Goal: Find specific page/section: Find specific page/section

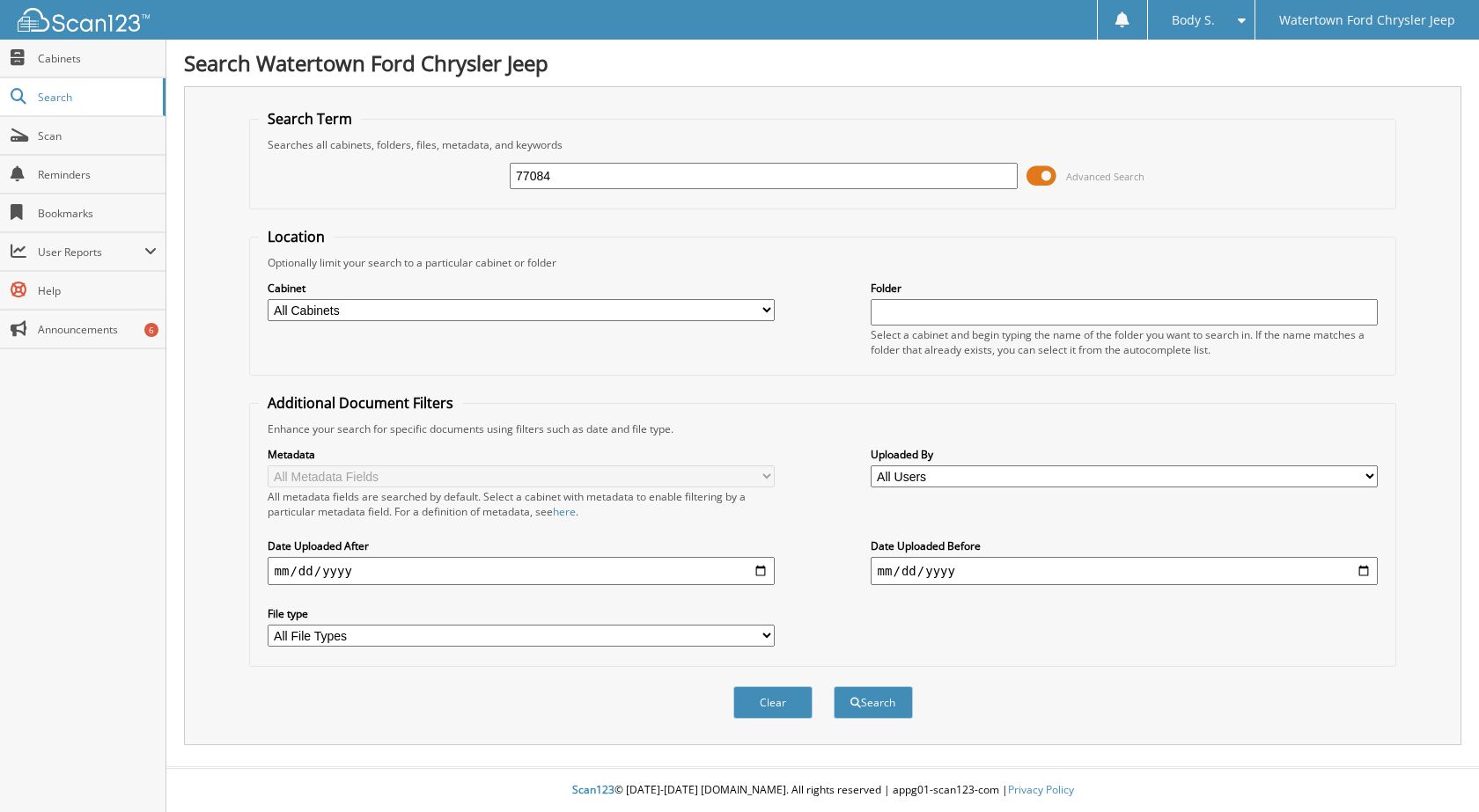
type input "77084"
click at [834, 686] on button "Search" at bounding box center [873, 702] width 79 height 33
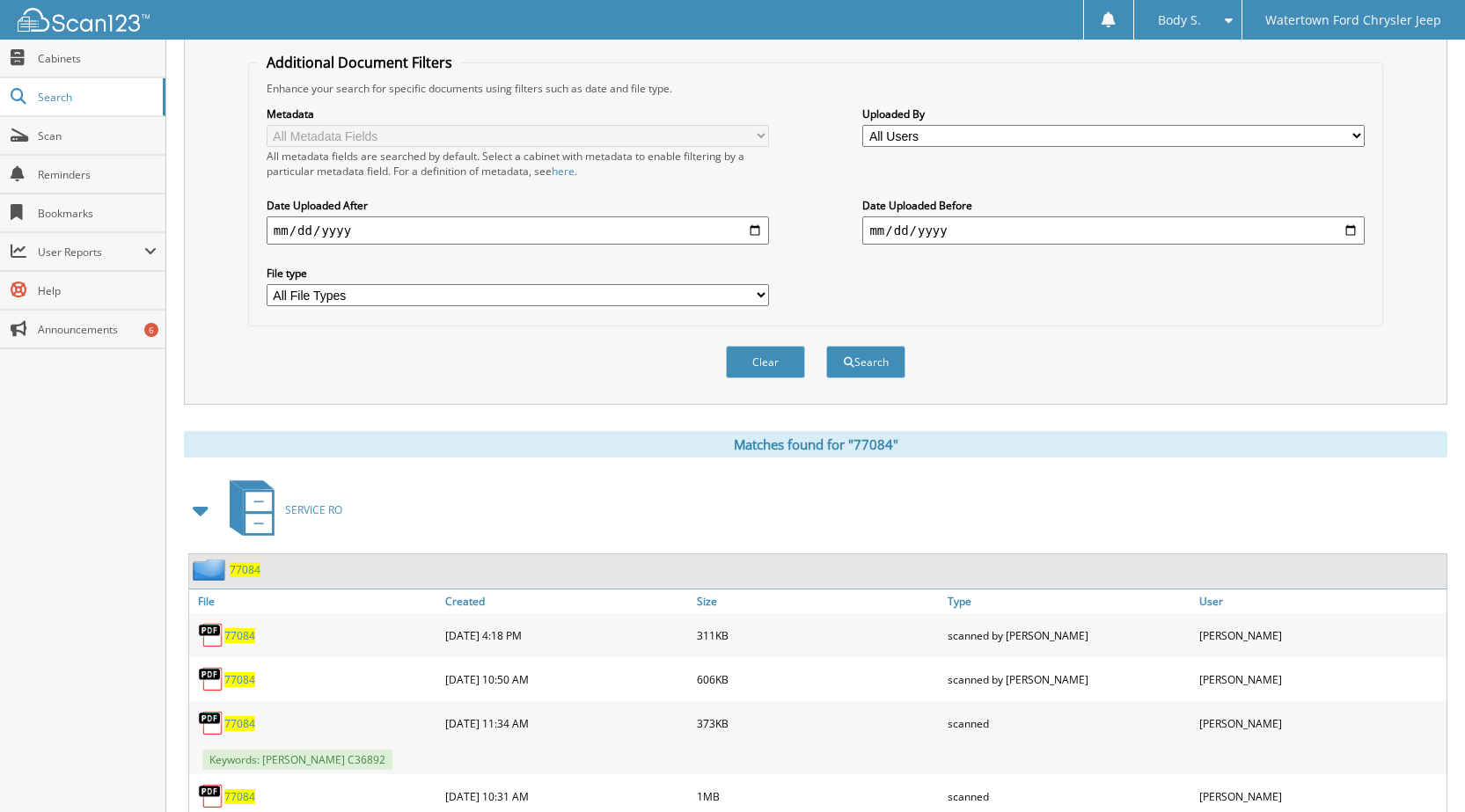
scroll to position [645, 0]
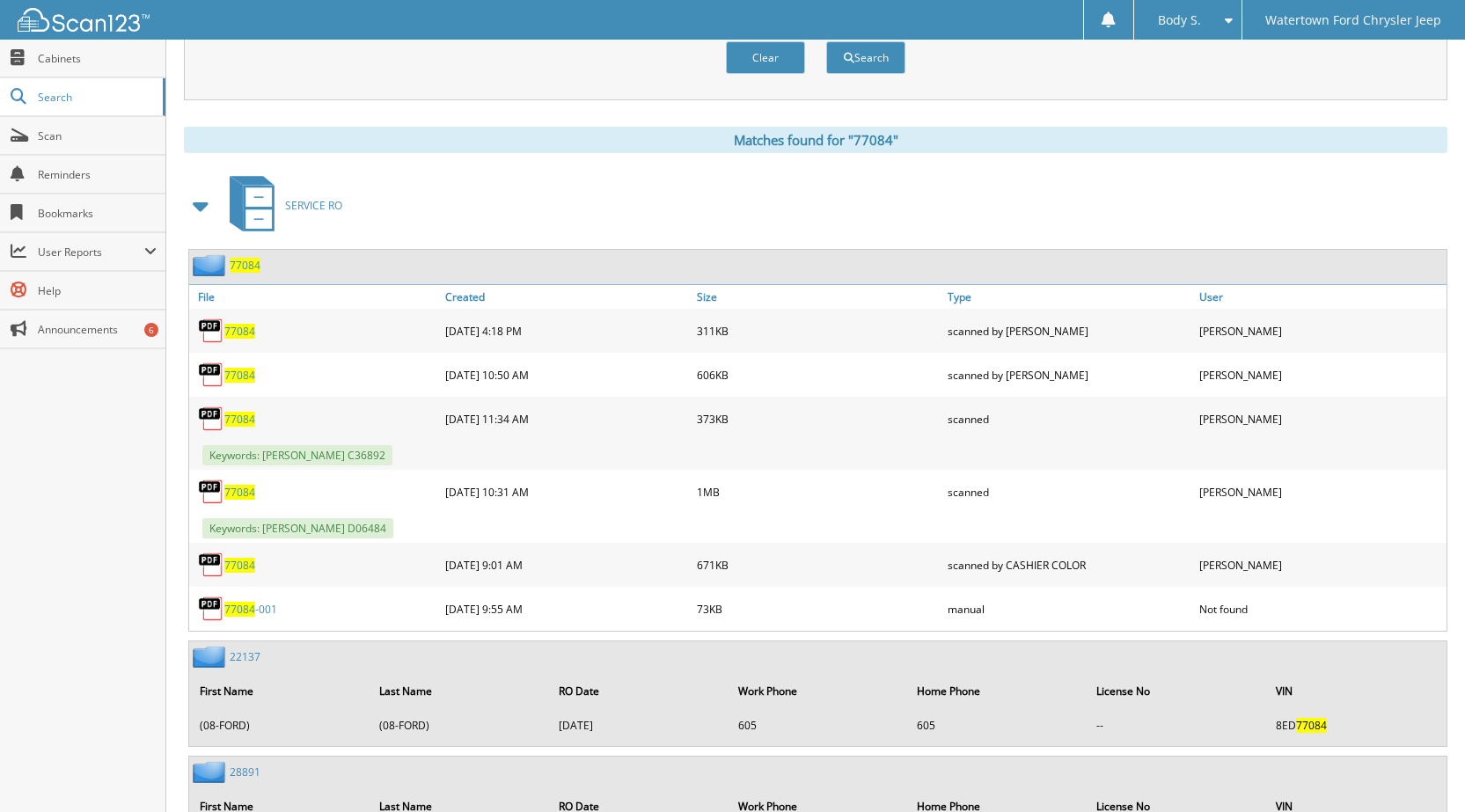
click at [239, 425] on span "77084" at bounding box center [240, 419] width 31 height 15
